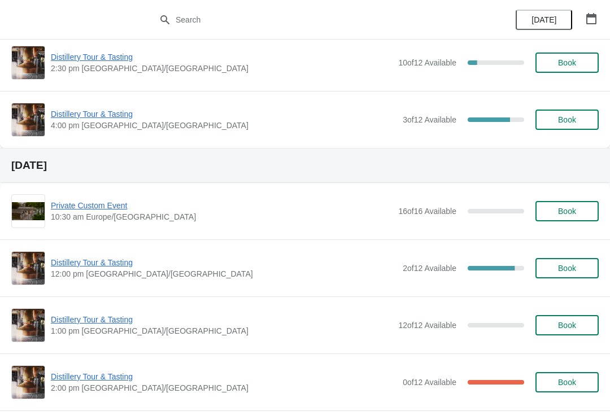
scroll to position [708, 0]
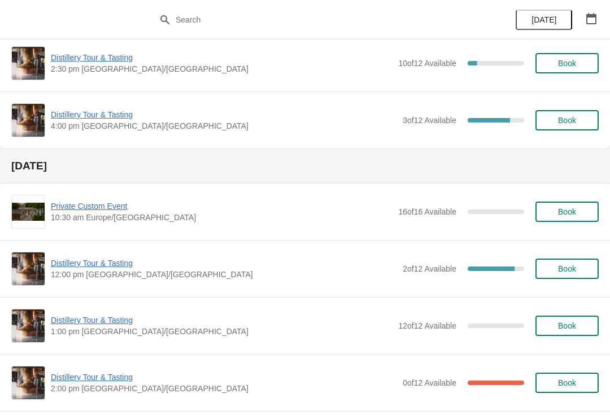
click at [104, 266] on span "Distillery Tour & Tasting" at bounding box center [224, 262] width 346 height 11
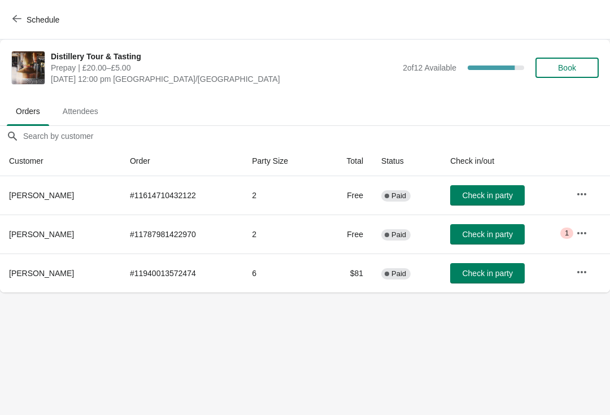
click at [89, 104] on span "Attendees" at bounding box center [81, 111] width 54 height 20
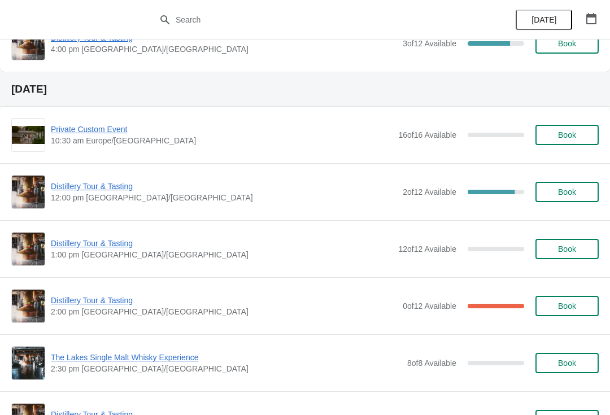
scroll to position [773, 0]
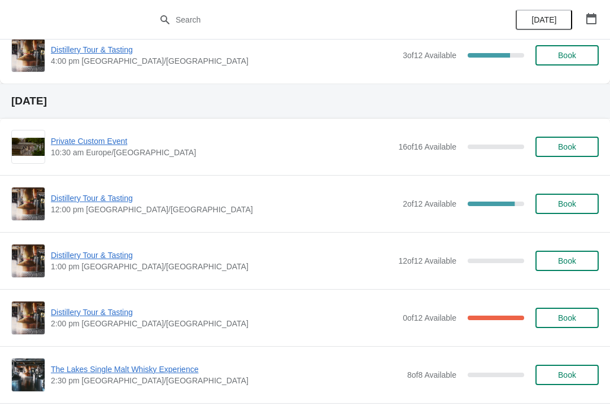
click at [104, 201] on span "Distillery Tour & Tasting" at bounding box center [224, 197] width 346 height 11
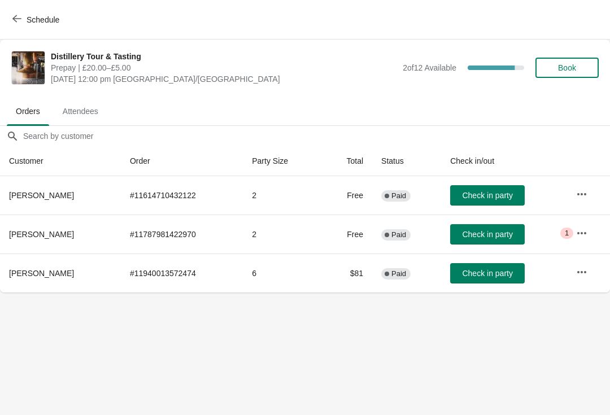
click at [581, 269] on icon "button" at bounding box center [581, 271] width 11 height 11
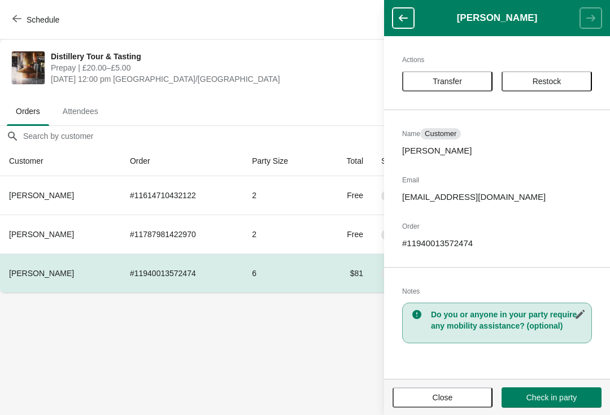
click at [446, 74] on button "Transfer" at bounding box center [447, 81] width 90 height 20
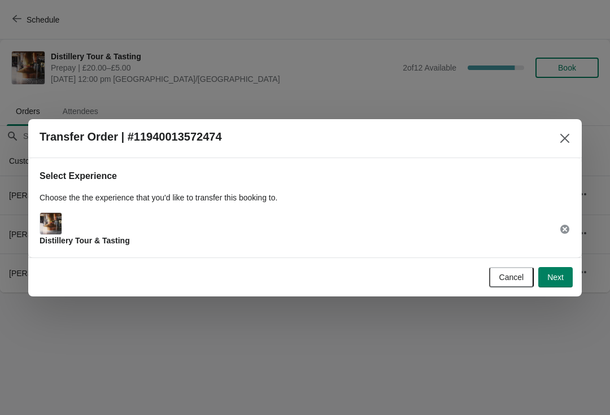
click at [557, 274] on span "Next" at bounding box center [555, 277] width 16 height 9
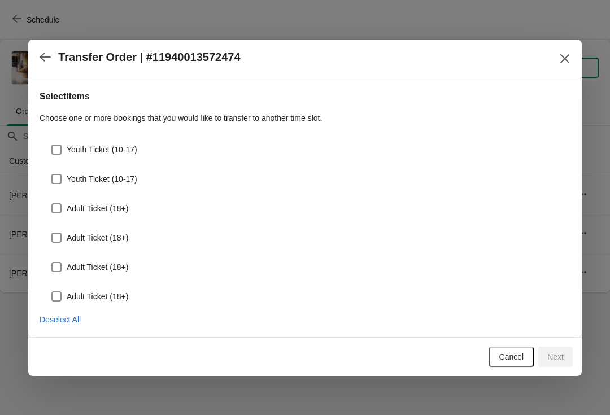
click at [63, 291] on label "Adult Ticket (18+)" at bounding box center [89, 296] width 77 height 16
click at [52, 291] on input "Adult Ticket (18+)" at bounding box center [51, 291] width 1 height 1
checkbox input "true"
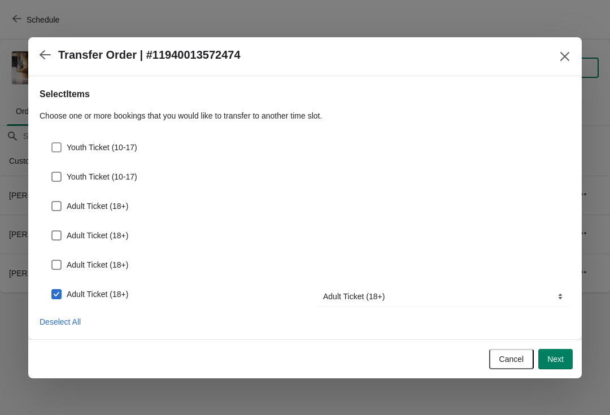
click at [64, 144] on label "Youth Ticket (10-17)" at bounding box center [94, 147] width 86 height 16
click at [52, 143] on input "Youth Ticket (10-17)" at bounding box center [51, 142] width 1 height 1
checkbox input "true"
select select "Youth Ticket (10-17)"
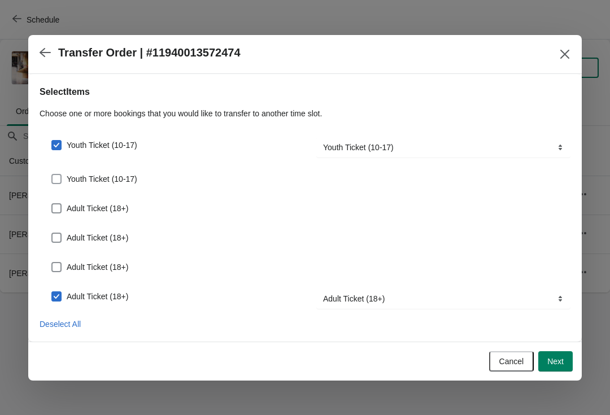
click at [57, 183] on span at bounding box center [56, 179] width 10 height 10
click at [52, 174] on input "Youth Ticket (10-17)" at bounding box center [51, 174] width 1 height 1
checkbox input "true"
select select "Youth Ticket (10-17)"
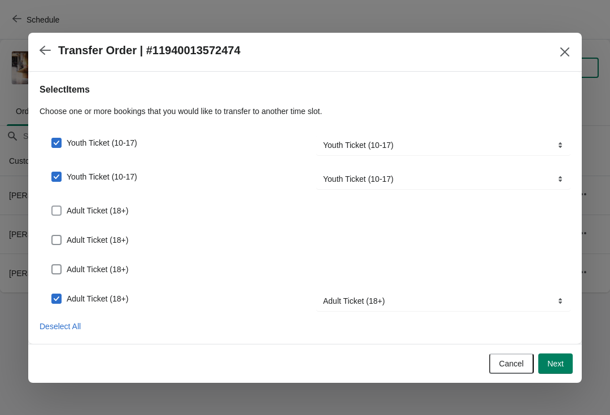
click at [60, 206] on span at bounding box center [56, 210] width 10 height 10
click at [52, 206] on input "Adult Ticket (18+)" at bounding box center [51, 205] width 1 height 1
checkbox input "true"
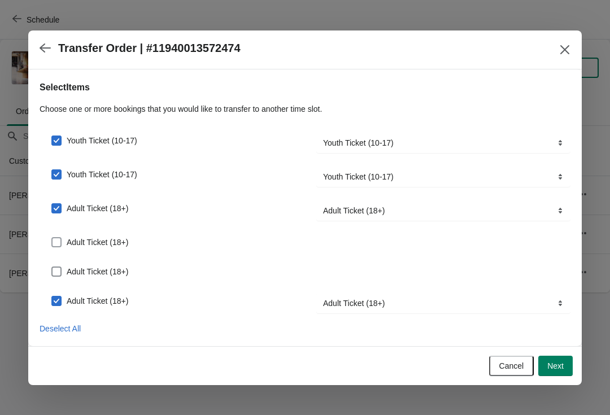
click at [56, 237] on span at bounding box center [56, 242] width 10 height 10
click at [52, 237] on input "Adult Ticket (18+)" at bounding box center [51, 237] width 1 height 1
checkbox input "true"
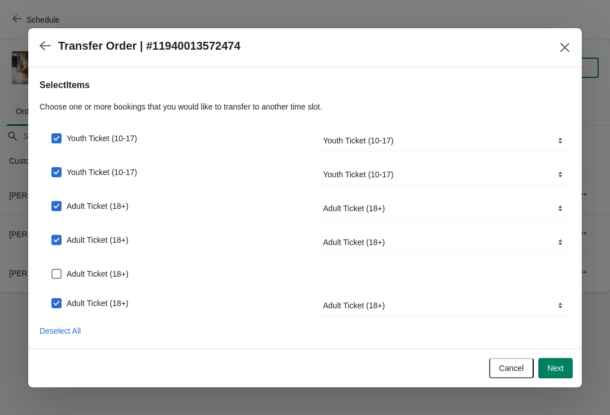
click at [53, 275] on span at bounding box center [56, 274] width 10 height 10
click at [52, 269] on input "Adult Ticket (18+)" at bounding box center [51, 269] width 1 height 1
checkbox input "true"
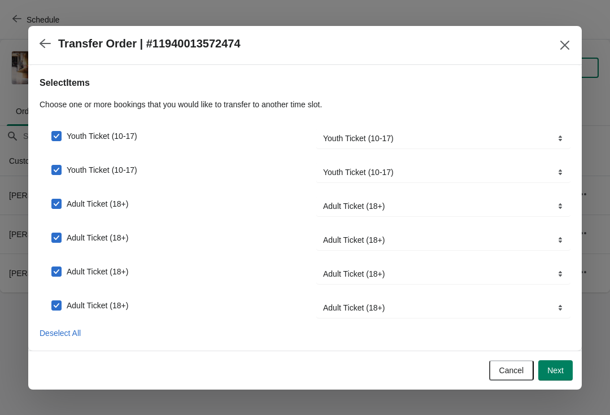
click at [560, 372] on span "Next" at bounding box center [555, 370] width 16 height 9
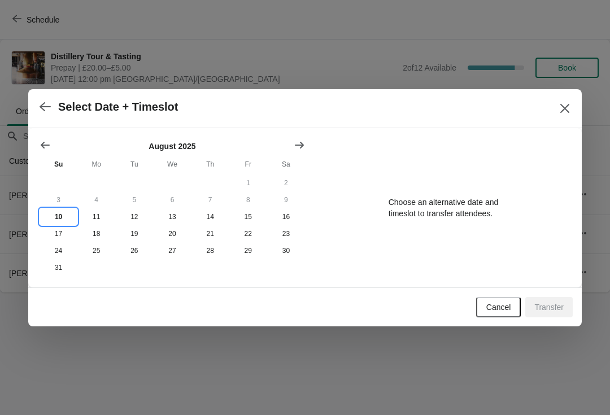
click at [62, 221] on button "10" at bounding box center [59, 216] width 38 height 17
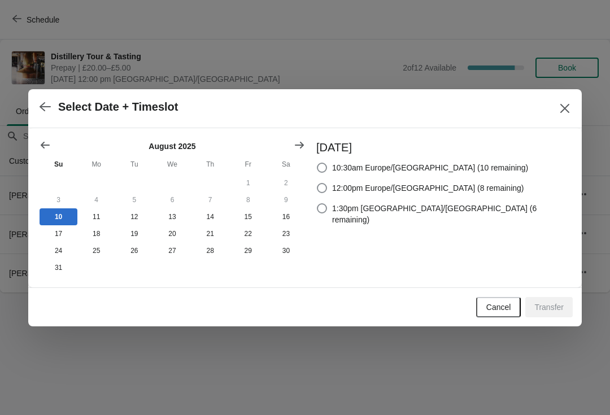
click at [327, 183] on span at bounding box center [322, 188] width 10 height 10
click at [317, 183] on input "12:00pm Europe/London (8 remaining)" at bounding box center [317, 183] width 1 height 1
radio input "true"
click at [551, 312] on span "Transfer" at bounding box center [548, 306] width 29 height 9
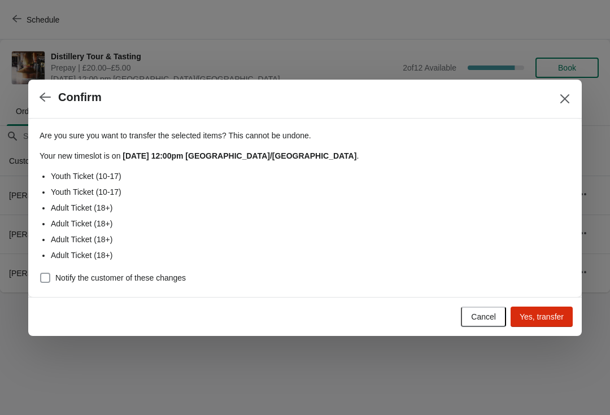
click at [49, 277] on span at bounding box center [45, 278] width 10 height 10
click at [41, 273] on input "Notify the customer of these changes" at bounding box center [40, 273] width 1 height 1
checkbox input "true"
click at [542, 318] on span "Yes, transfer" at bounding box center [541, 316] width 44 height 9
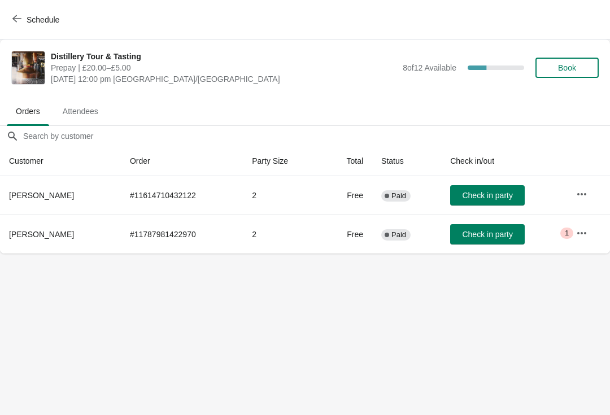
click at [20, 17] on icon "button" at bounding box center [16, 18] width 9 height 9
